Goal: Navigation & Orientation: Find specific page/section

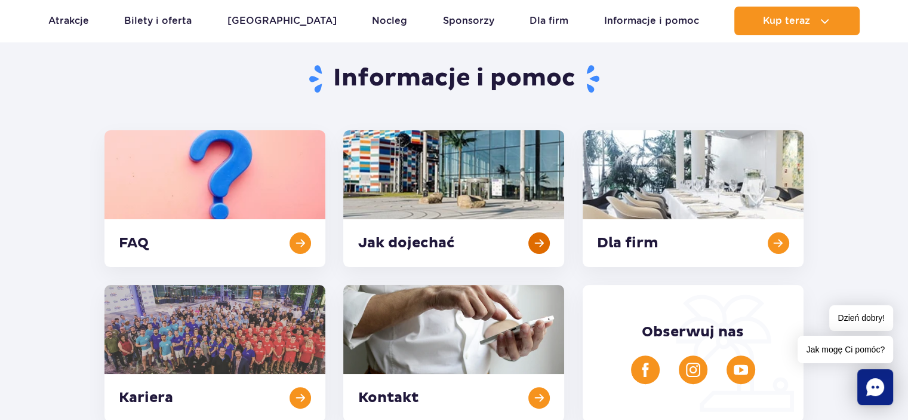
click at [501, 193] on link at bounding box center [453, 198] width 221 height 137
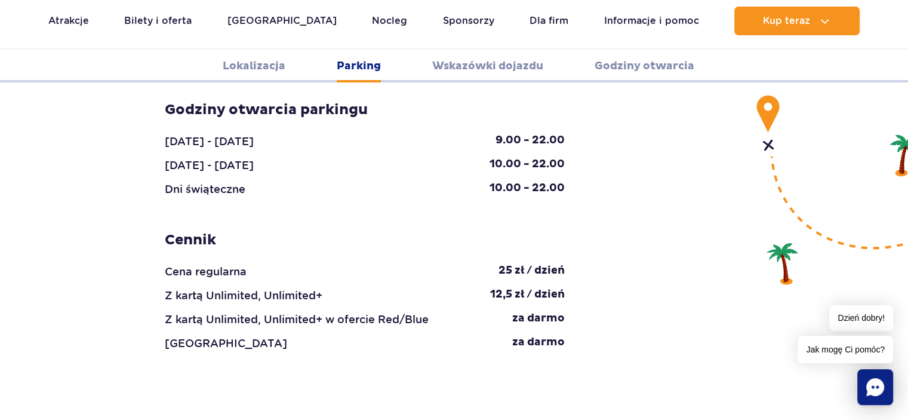
scroll to position [1170, 0]
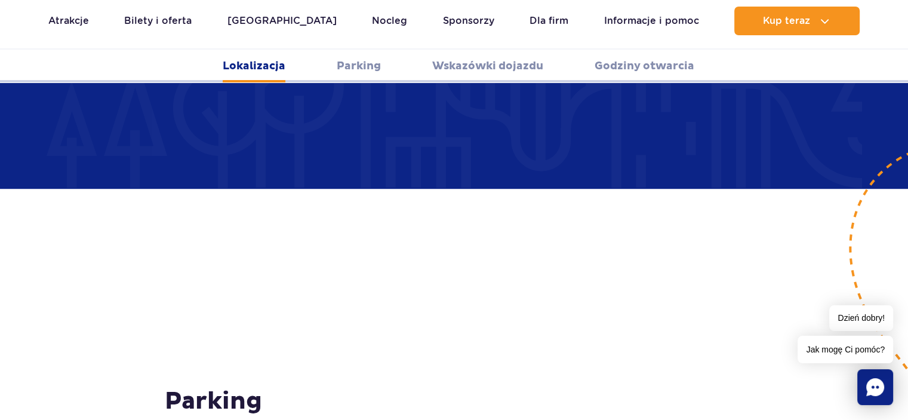
scroll to position [692, 0]
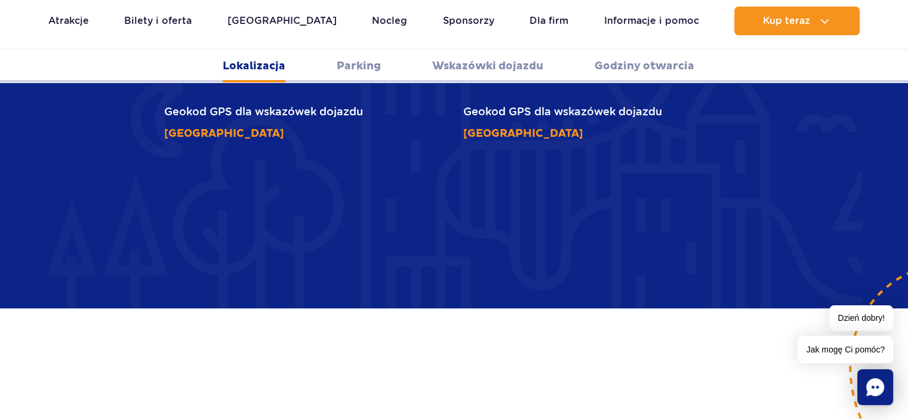
click at [797, 306] on div at bounding box center [483, 328] width 639 height 259
